Goal: Navigation & Orientation: Go to known website

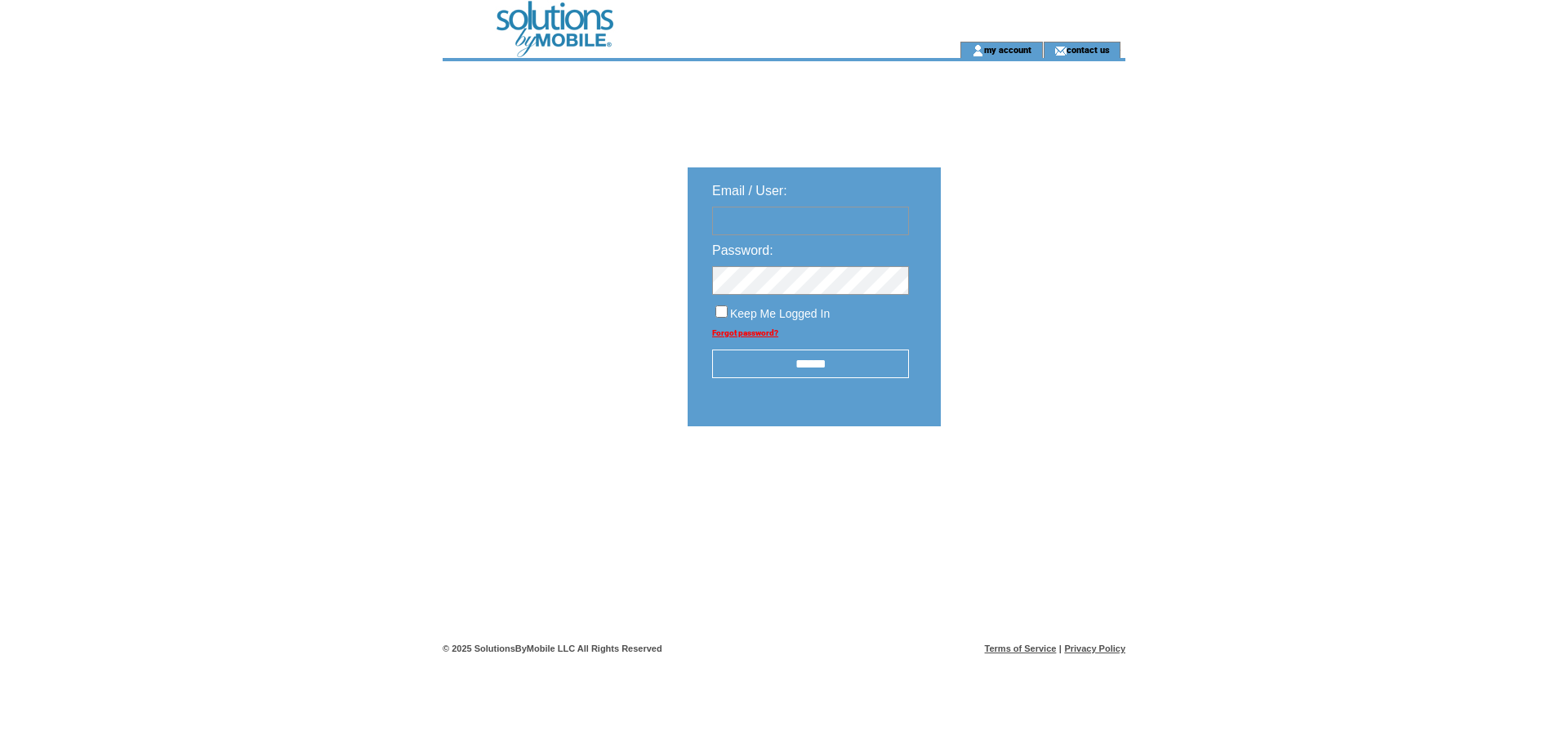
click at [725, 223] on input "text" at bounding box center [810, 220] width 197 height 28
click at [996, 45] on link "my account" at bounding box center [1007, 49] width 47 height 10
type input "**********"
click at [812, 360] on input "******" at bounding box center [810, 363] width 197 height 28
